Goal: Find specific page/section: Find specific page/section

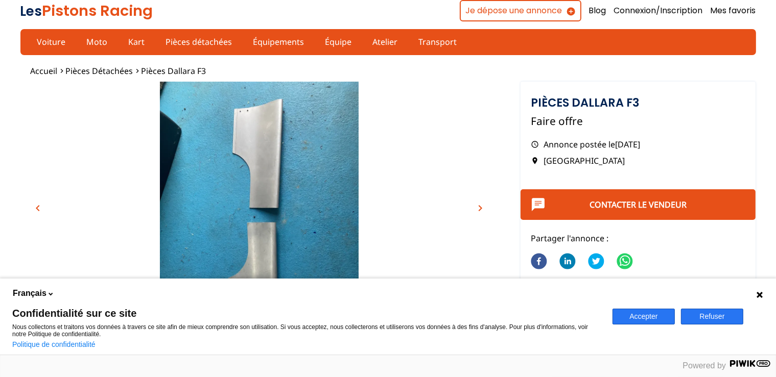
click at [719, 312] on button "Refuser" at bounding box center [712, 317] width 62 height 16
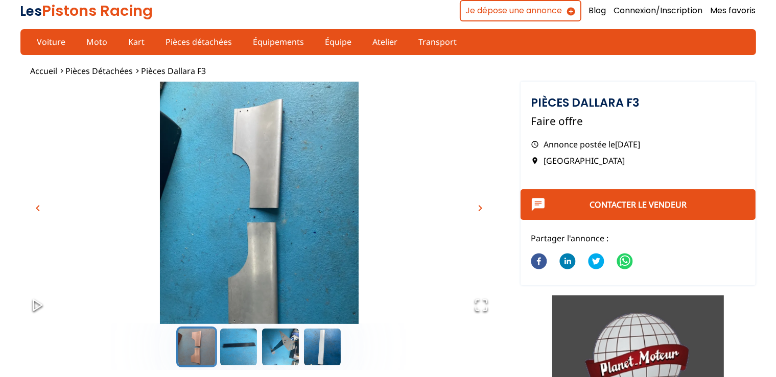
click at [483, 203] on span "chevron_right" at bounding box center [481, 208] width 12 height 12
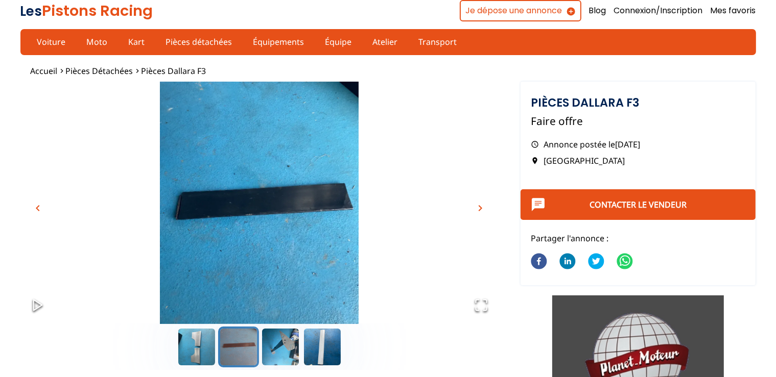
click at [483, 203] on span "chevron_right" at bounding box center [481, 208] width 12 height 12
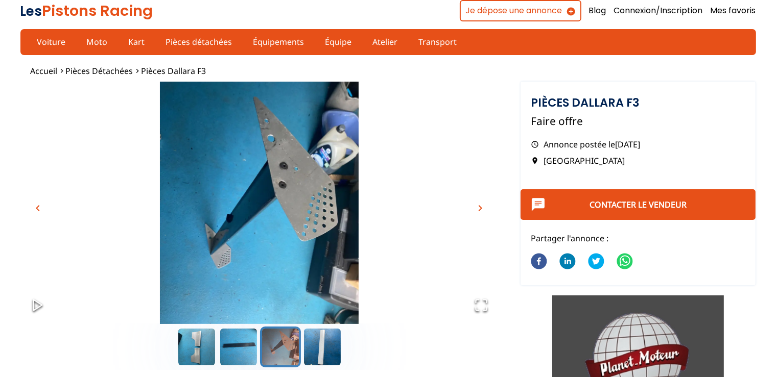
click at [483, 203] on span "chevron_right" at bounding box center [481, 208] width 12 height 12
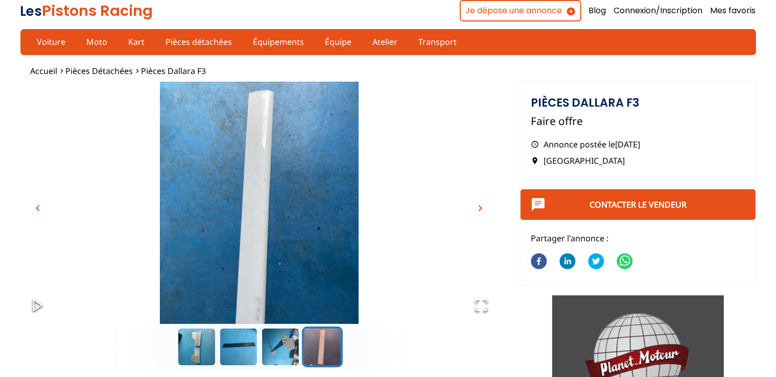
click at [483, 203] on span "chevron_right" at bounding box center [481, 208] width 12 height 12
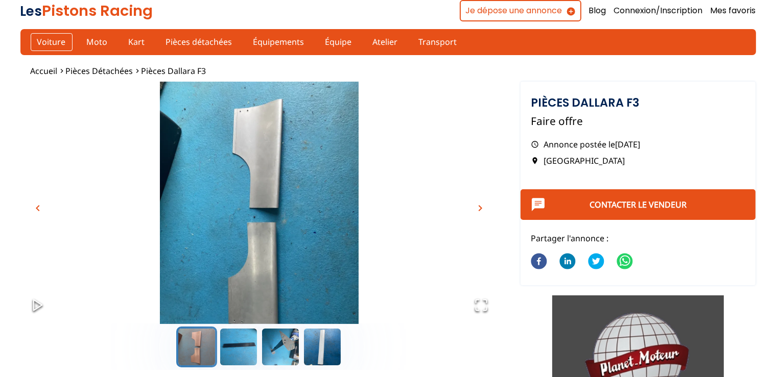
click at [54, 40] on link "Voiture" at bounding box center [52, 41] width 42 height 17
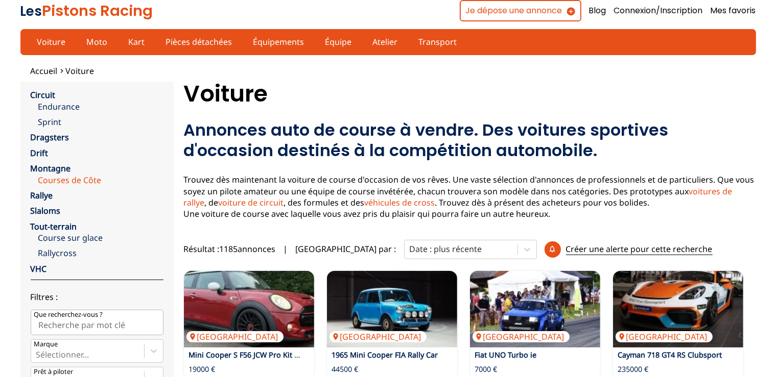
click at [79, 179] on link "Courses de Côte" at bounding box center [100, 180] width 125 height 11
